Goal: Transaction & Acquisition: Book appointment/travel/reservation

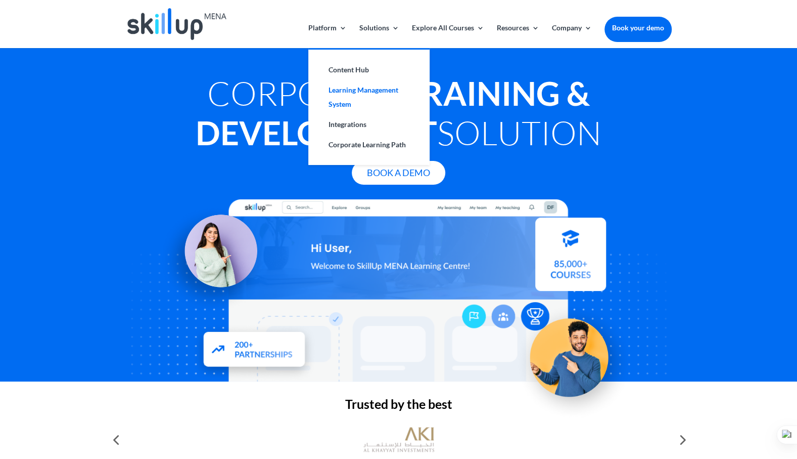
click at [353, 94] on link "Learning Management System" at bounding box center [369, 97] width 101 height 34
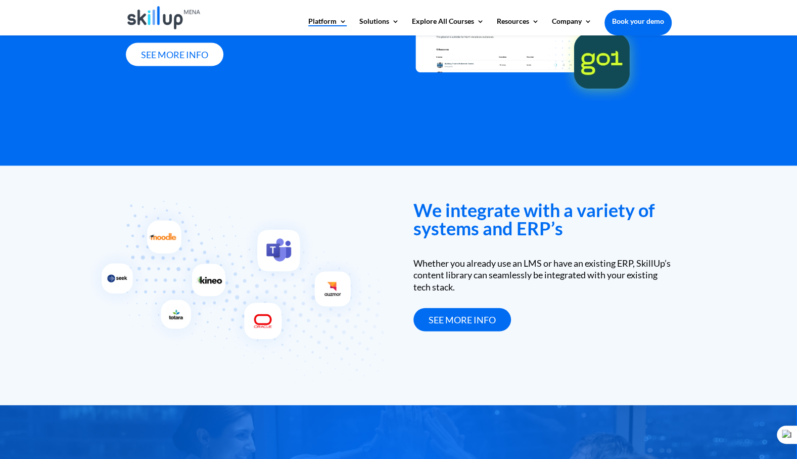
scroll to position [1417, 0]
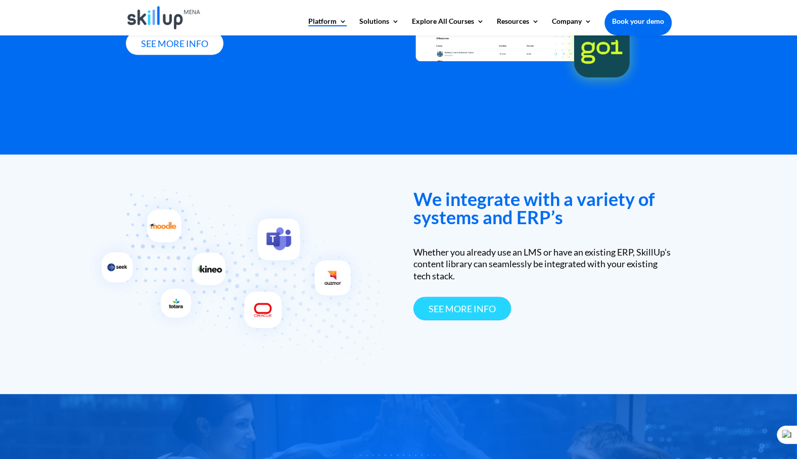
drag, startPoint x: 462, startPoint y: 353, endPoint x: 440, endPoint y: 318, distance: 41.5
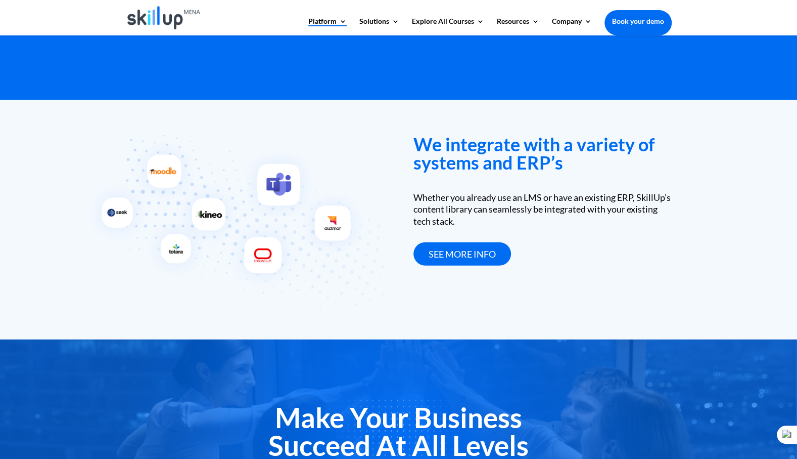
scroll to position [1465, 0]
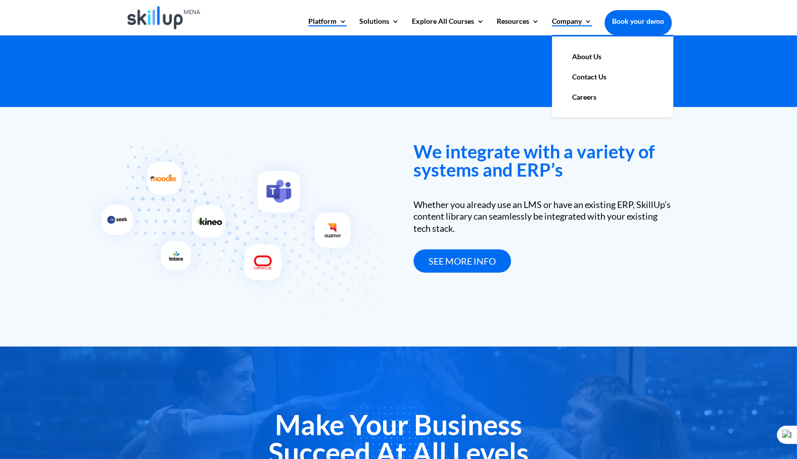
click at [583, 21] on link "Company" at bounding box center [572, 26] width 40 height 17
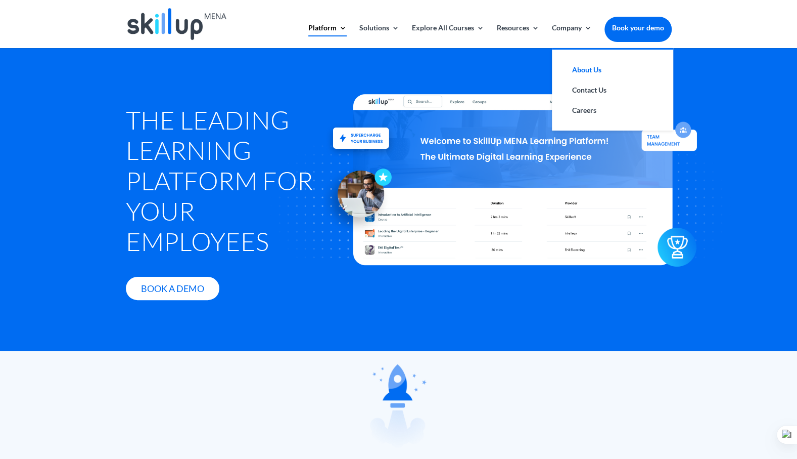
click at [590, 71] on link "About Us" at bounding box center [612, 70] width 101 height 20
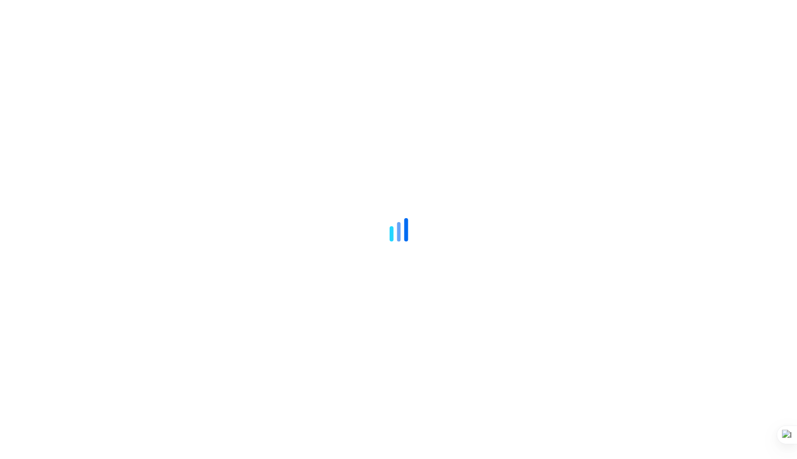
scroll to position [1537, 0]
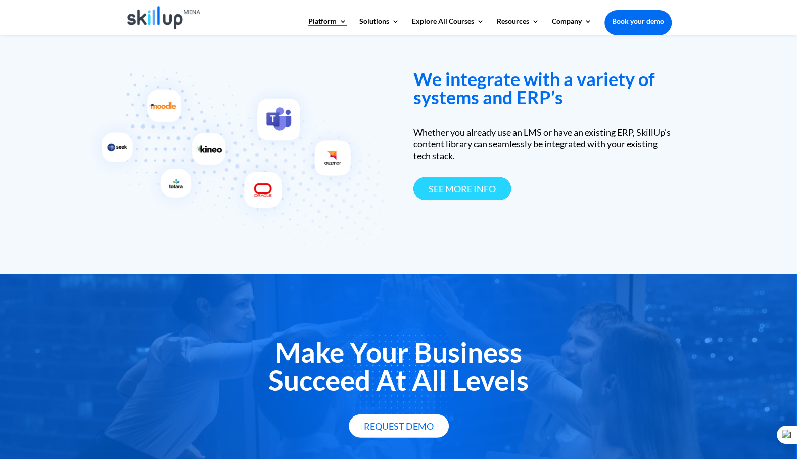
click at [486, 194] on link "see more info" at bounding box center [463, 189] width 98 height 24
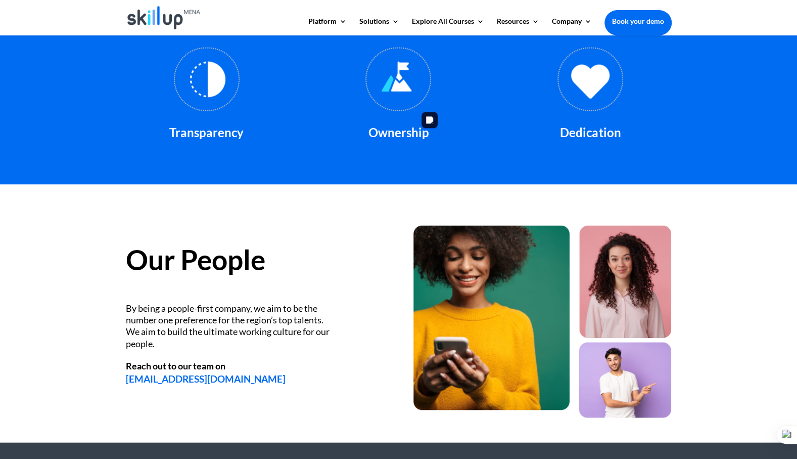
scroll to position [1316, 0]
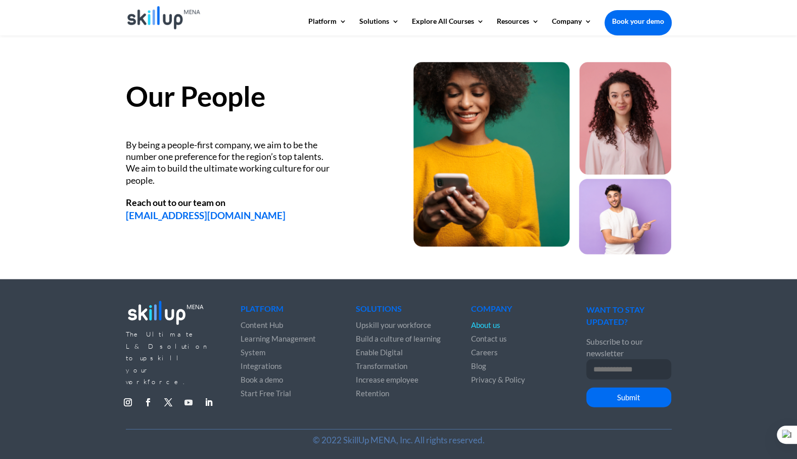
click at [186, 394] on link "Follow" at bounding box center [189, 402] width 16 height 16
drag, startPoint x: 494, startPoint y: 440, endPoint x: 322, endPoint y: 440, distance: 172.4
click at [322, 440] on p "© 2022 SkillUp MENA, Inc. All rights reserved." at bounding box center [399, 440] width 546 height 12
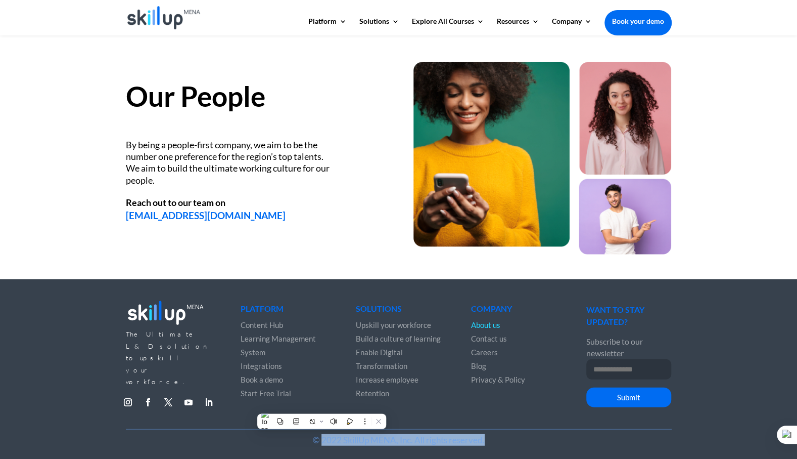
click at [555, 447] on div "© 2022 SkillUp MENA, Inc. All rights reserved." at bounding box center [399, 444] width 546 height 30
